Goal: Information Seeking & Learning: Learn about a topic

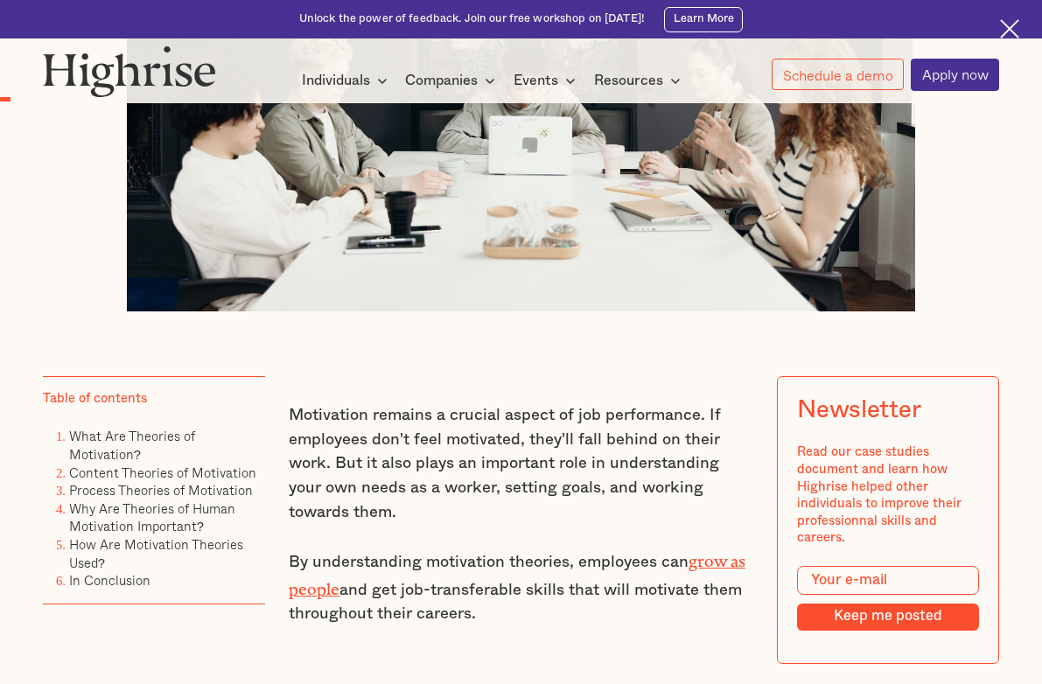
scroll to position [788, 0]
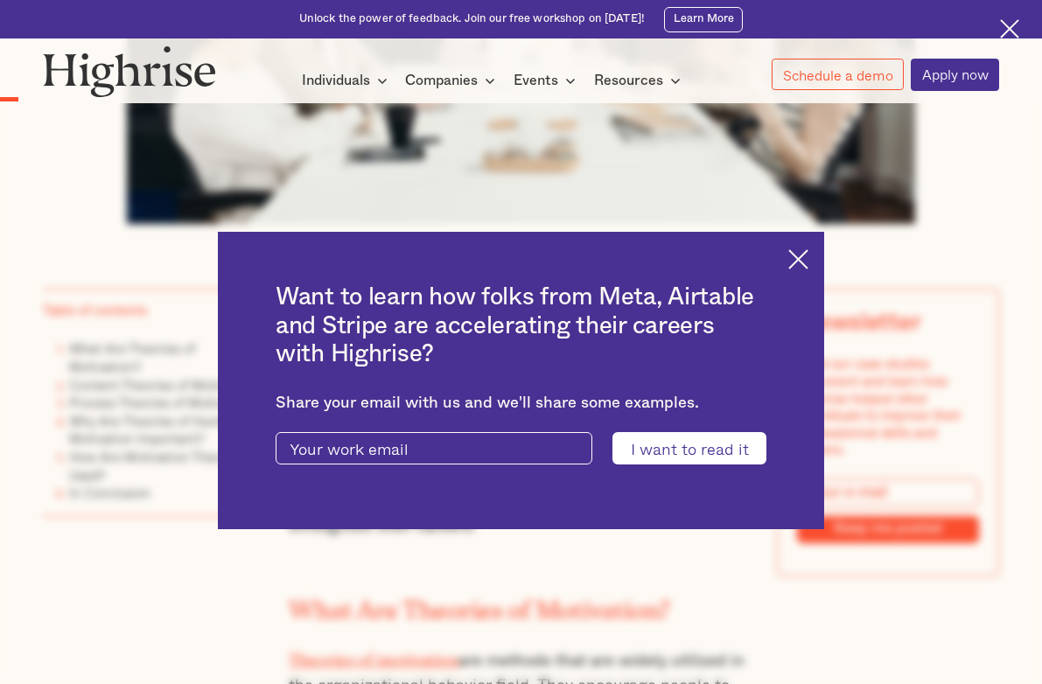
click at [809, 262] on img at bounding box center [799, 259] width 20 height 20
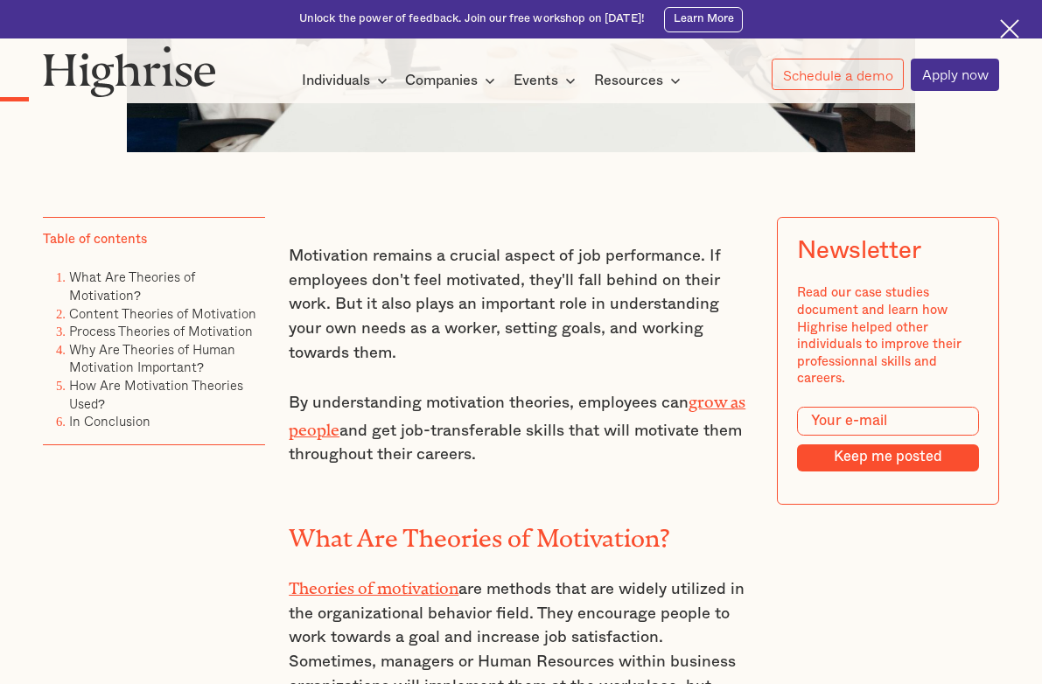
scroll to position [1138, 0]
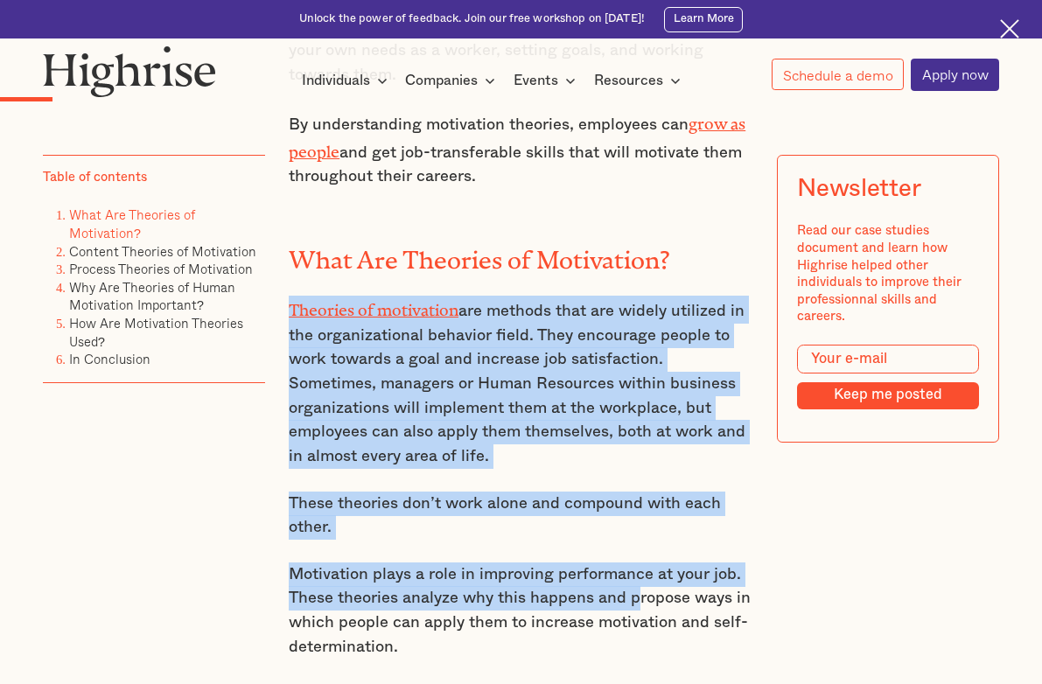
drag, startPoint x: 284, startPoint y: 309, endPoint x: 635, endPoint y: 598, distance: 455.2
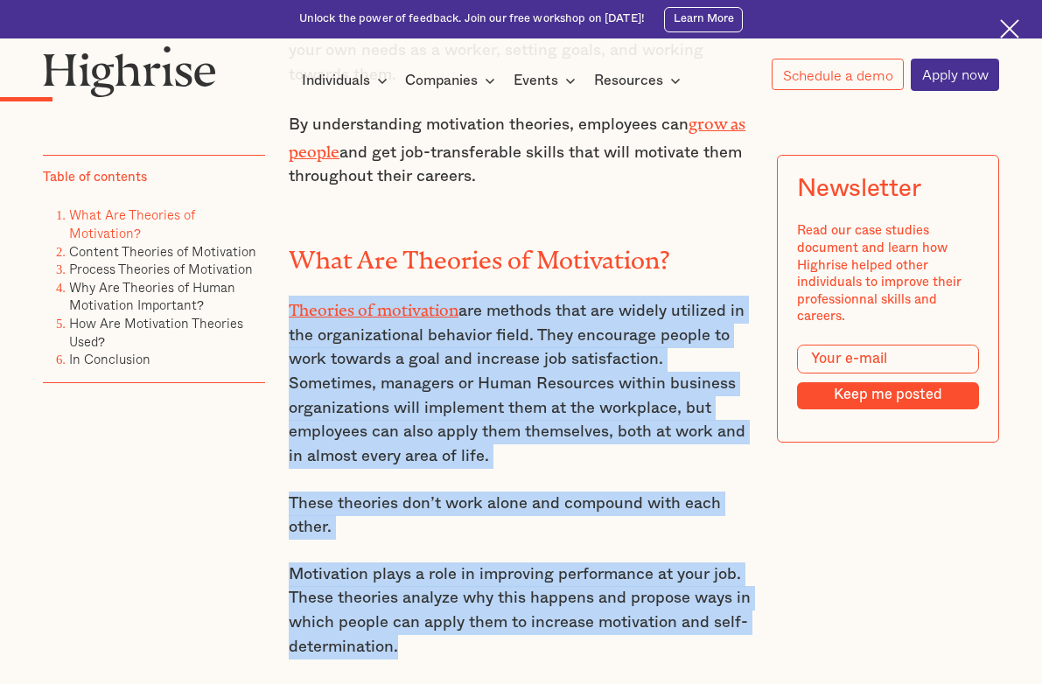
drag, startPoint x: 400, startPoint y: 657, endPoint x: 282, endPoint y: 315, distance: 362.0
copy div "Theories of motivation are methods that are widely utilized in the organization…"
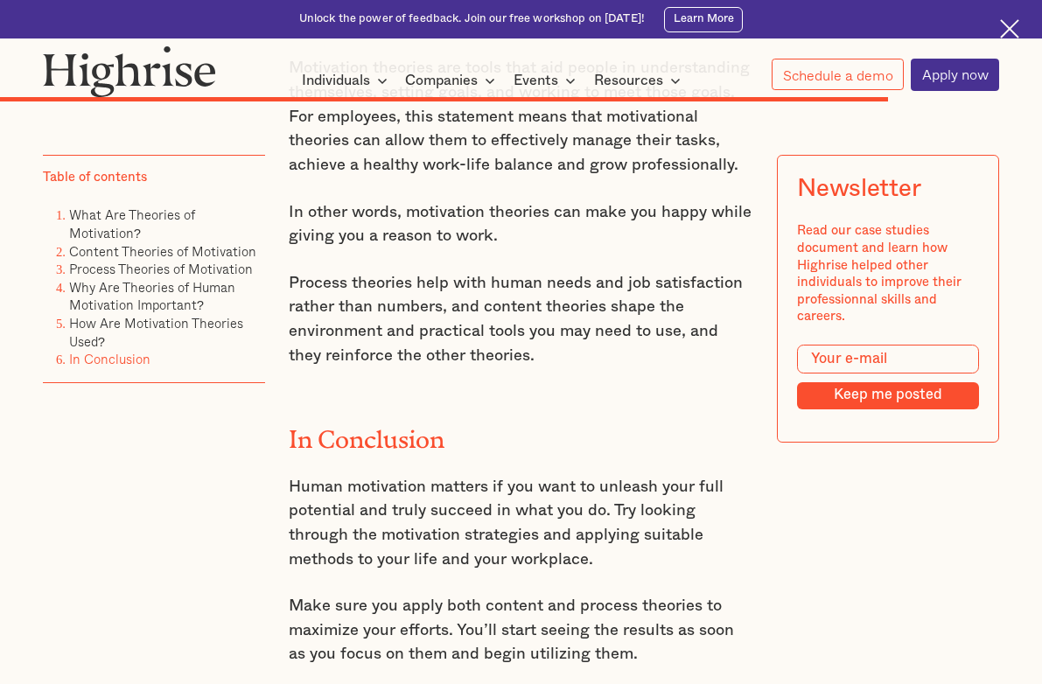
scroll to position [9269, 0]
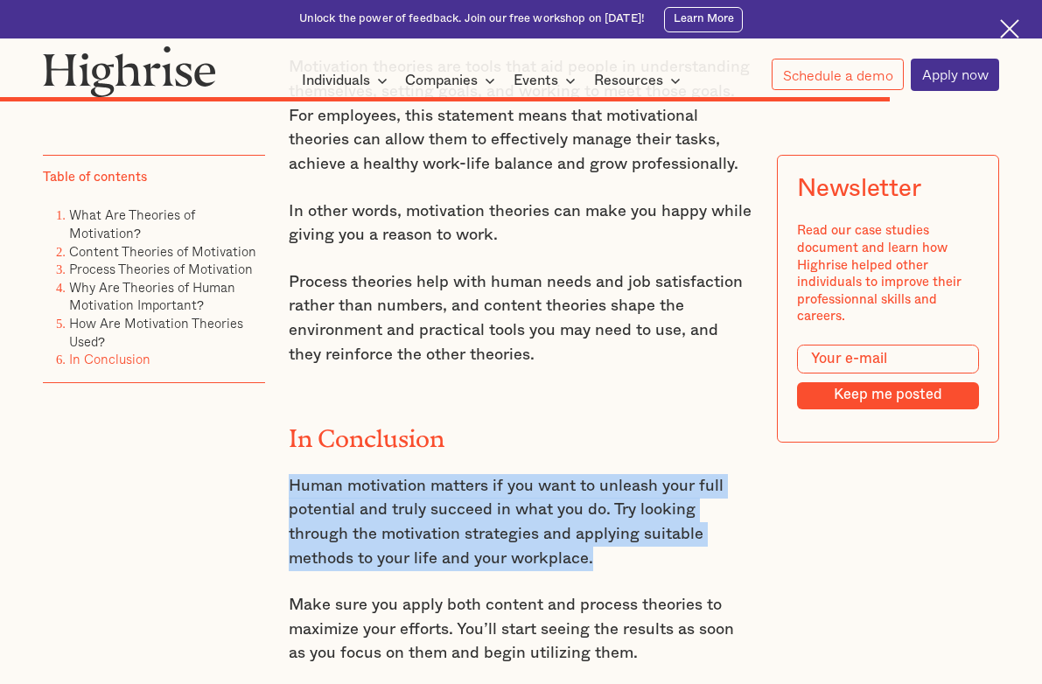
drag, startPoint x: 286, startPoint y: 341, endPoint x: 632, endPoint y: 414, distance: 353.2
click at [632, 474] on p "Human motivation matters if you want to unleash your full potential and truly s…" at bounding box center [521, 522] width 465 height 97
drag, startPoint x: 632, startPoint y: 414, endPoint x: 571, endPoint y: 405, distance: 61.0
copy p "Human motivation matters if you want to unleash your full potential and truly s…"
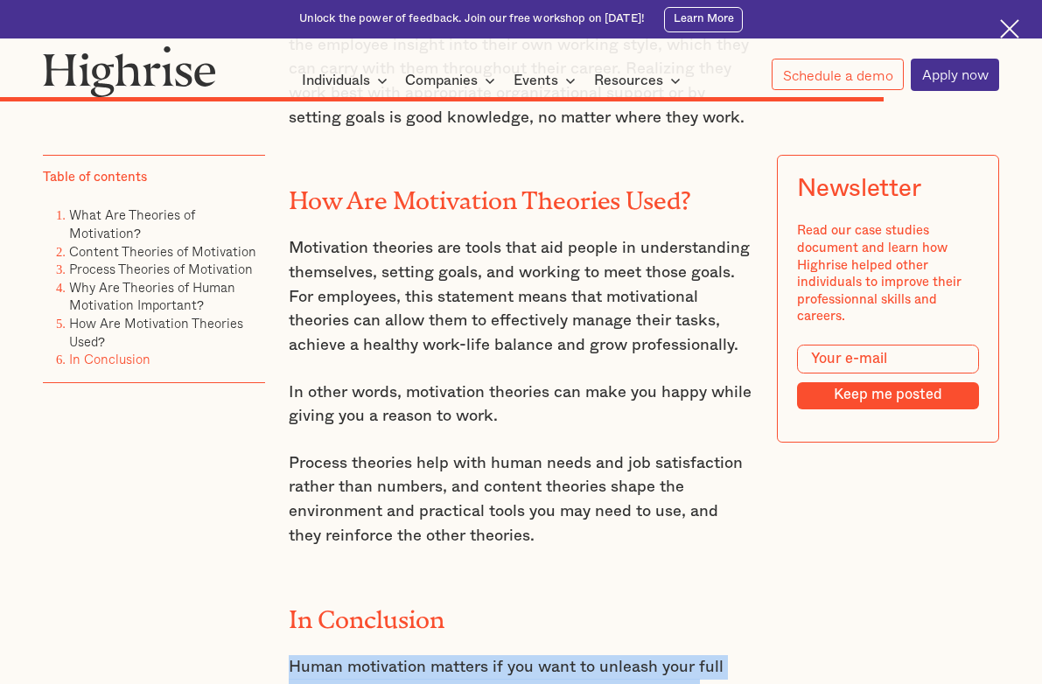
scroll to position [8919, 0]
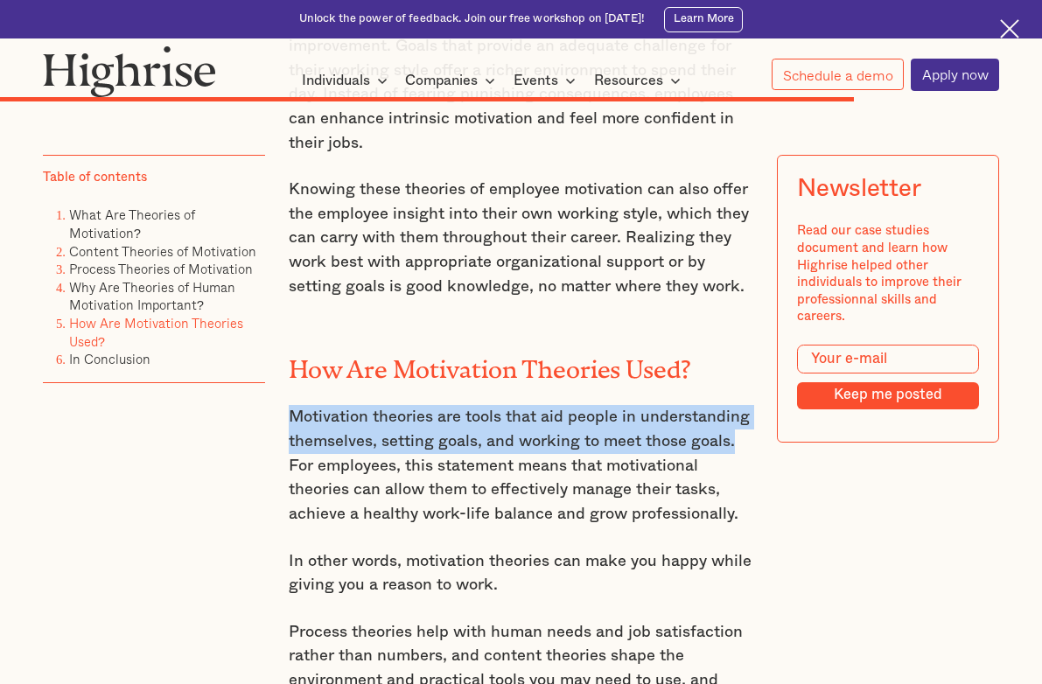
drag, startPoint x: 279, startPoint y: 268, endPoint x: 735, endPoint y: 298, distance: 457.0
drag, startPoint x: 735, startPoint y: 298, endPoint x: 721, endPoint y: 292, distance: 15.3
copy p "Motivation theories are tools that aid people in understanding themselves, sett…"
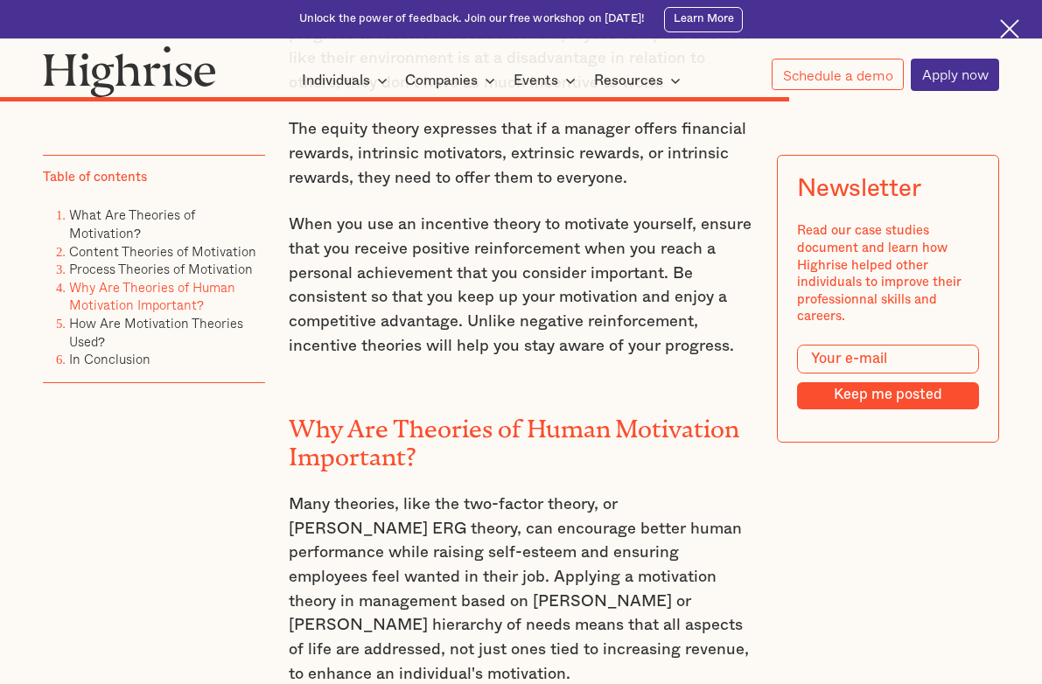
scroll to position [8219, 0]
